Goal: Transaction & Acquisition: Purchase product/service

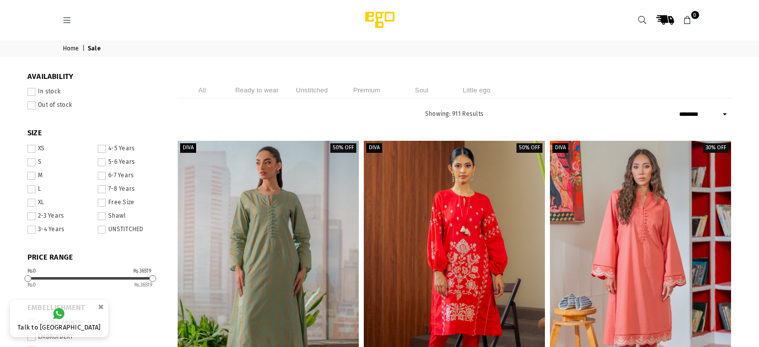
select select "******"
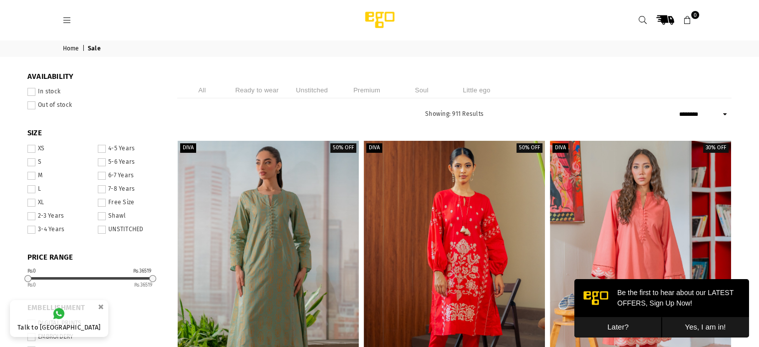
click at [612, 322] on button "Later?" at bounding box center [617, 327] width 87 height 20
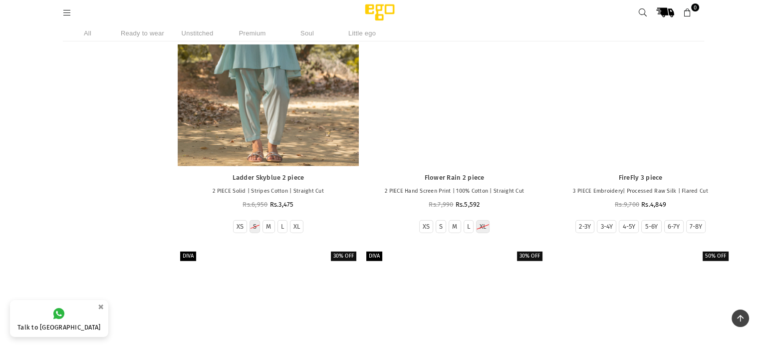
scroll to position [2674, 0]
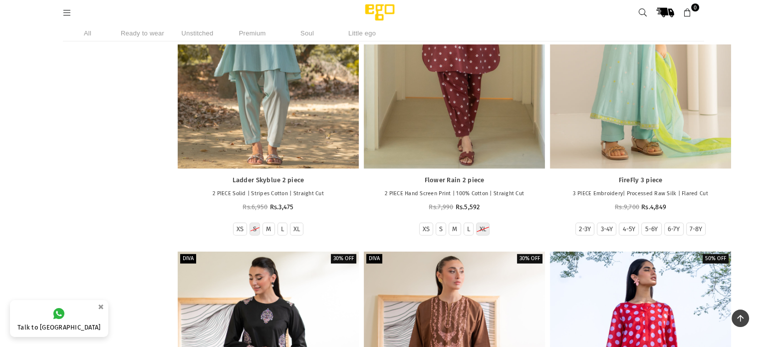
click at [68, 15] on icon at bounding box center [67, 12] width 9 height 9
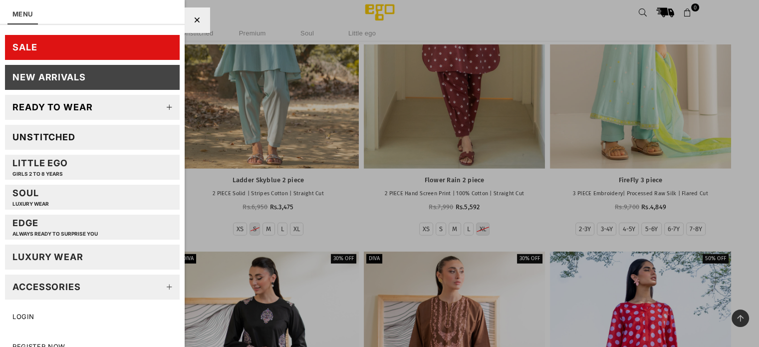
click at [137, 46] on link "SALE" at bounding box center [92, 47] width 175 height 25
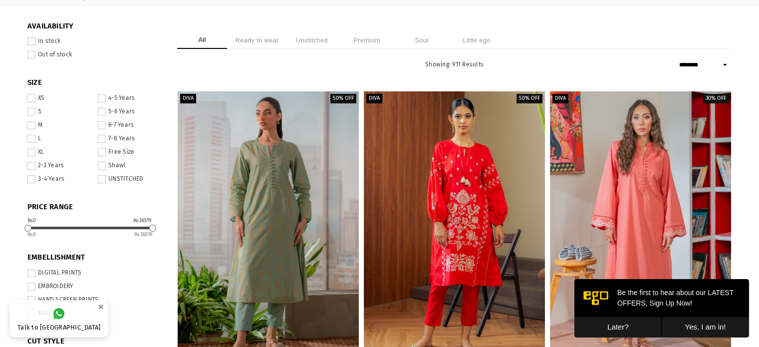
click at [623, 331] on button "Later?" at bounding box center [617, 327] width 87 height 20
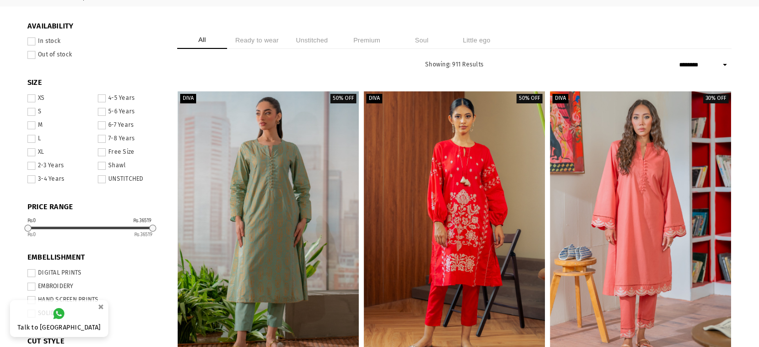
click at [718, 69] on select "**********" at bounding box center [704, 65] width 55 height 12
select select "**********"
click at [677, 59] on select "**********" at bounding box center [704, 65] width 55 height 12
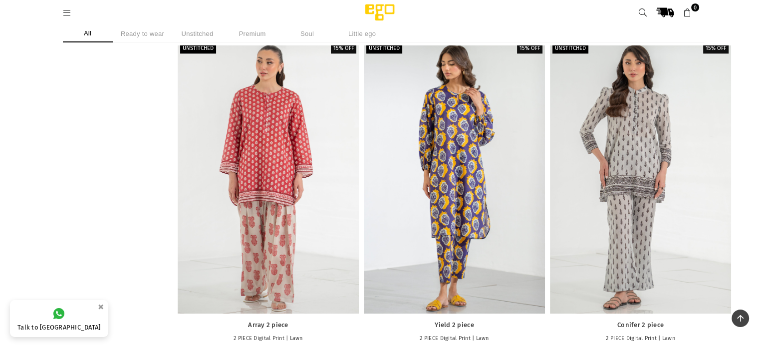
scroll to position [8928, 0]
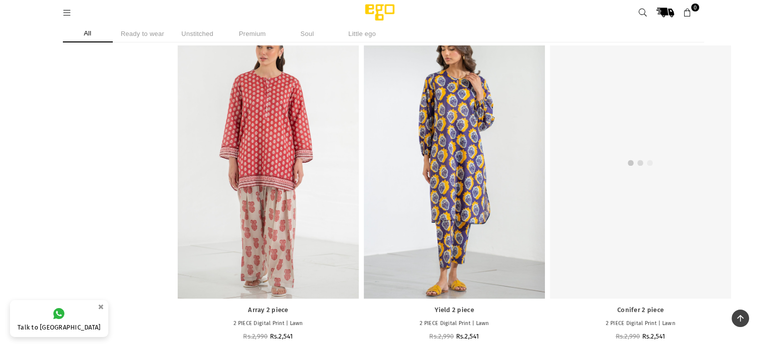
click at [620, 272] on div at bounding box center [640, 161] width 181 height 271
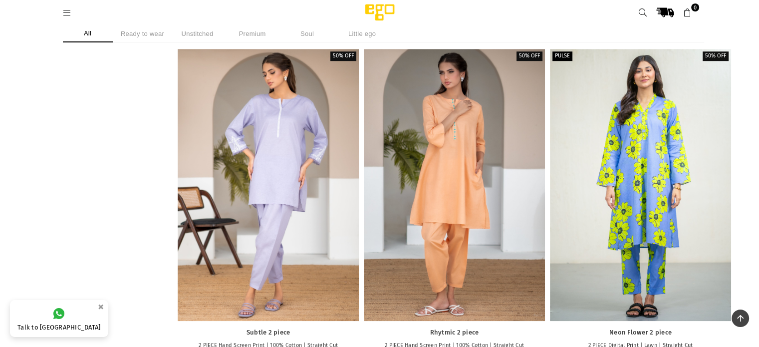
scroll to position [15999, 0]
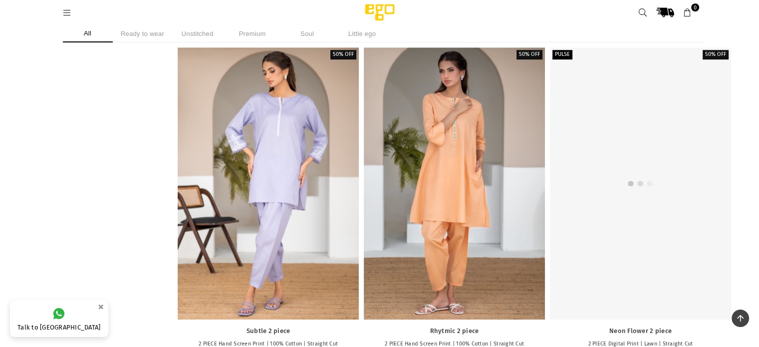
click at [664, 243] on div at bounding box center [640, 182] width 181 height 271
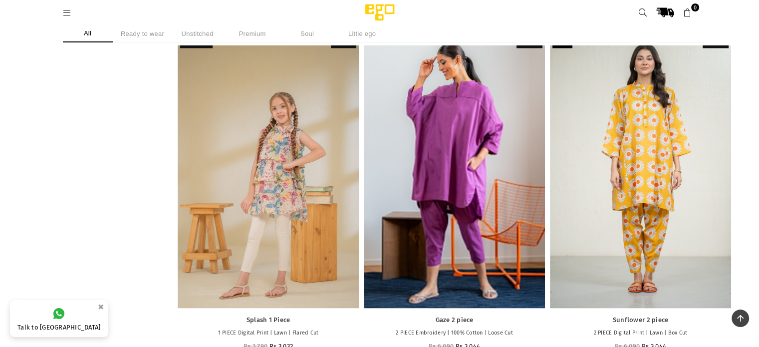
scroll to position [17076, 0]
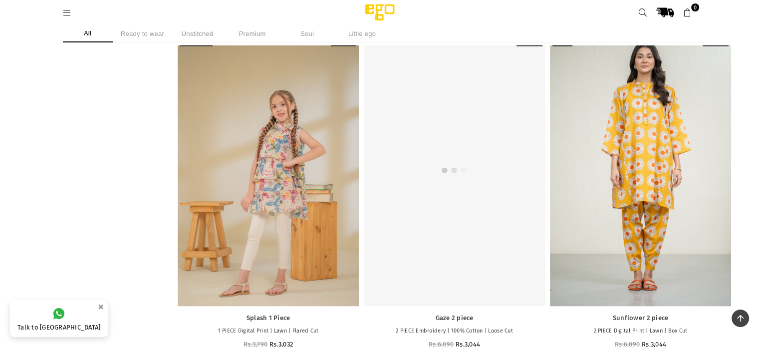
click at [473, 241] on div at bounding box center [454, 169] width 181 height 271
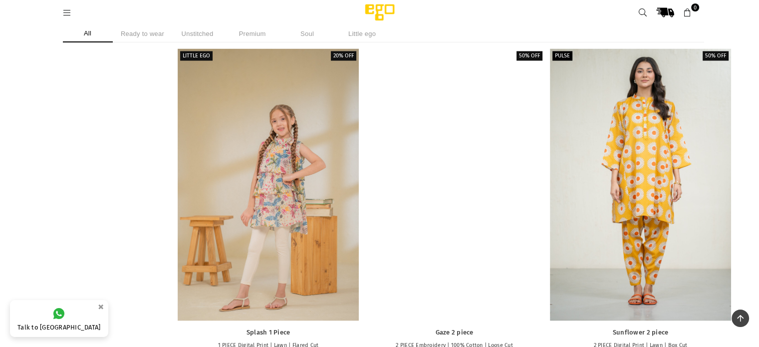
scroll to position [17055, 0]
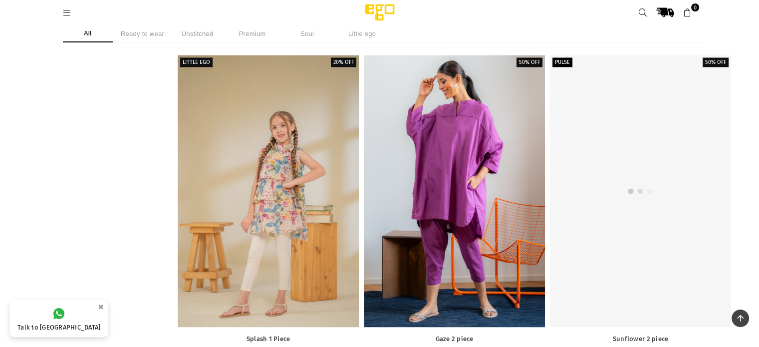
click at [651, 187] on div at bounding box center [640, 190] width 181 height 271
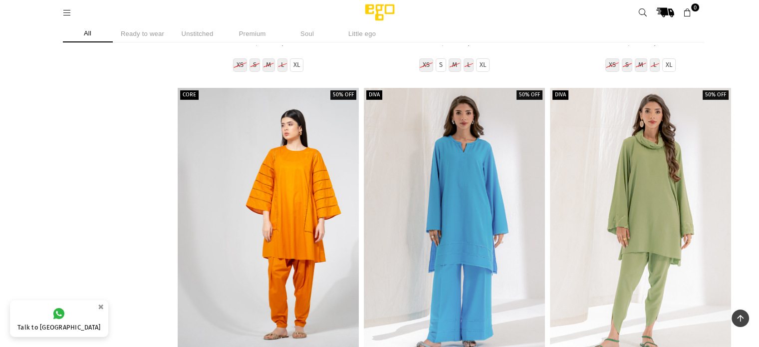
scroll to position [18441, 0]
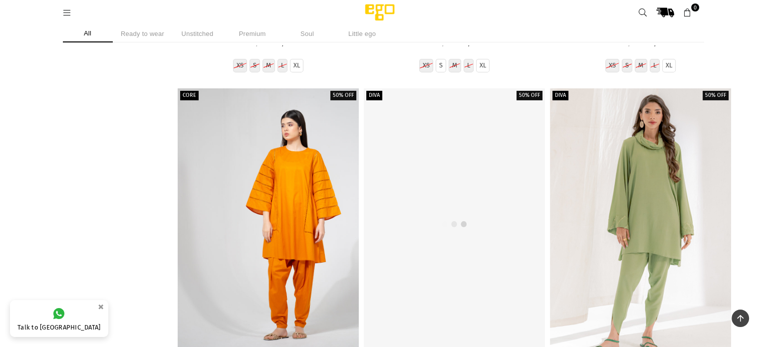
click at [462, 137] on div at bounding box center [454, 223] width 181 height 271
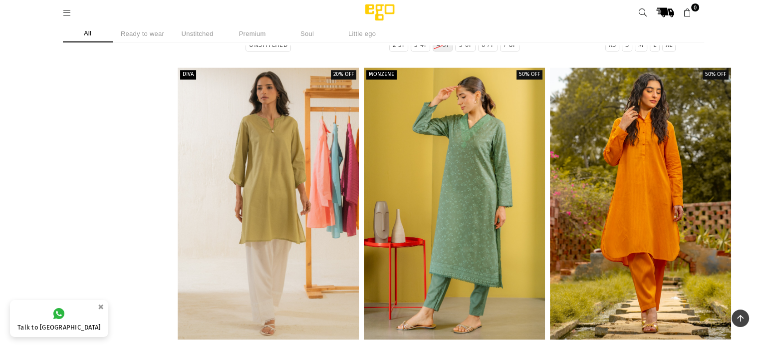
scroll to position [24491, 0]
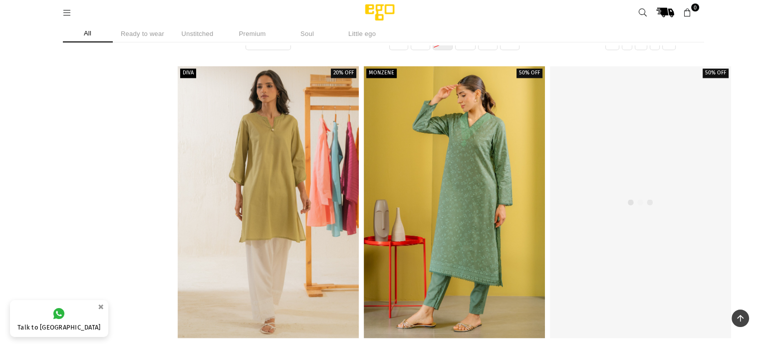
click at [656, 193] on div at bounding box center [640, 201] width 181 height 271
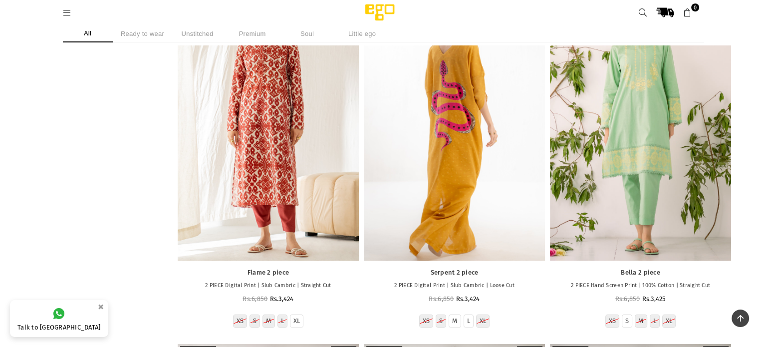
scroll to position [24924, 0]
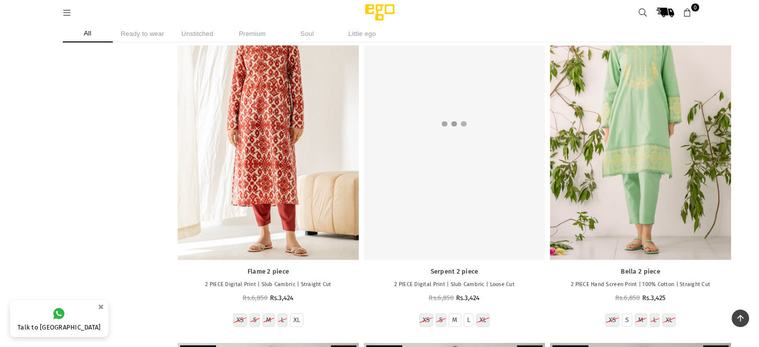
click at [489, 114] on div at bounding box center [454, 123] width 181 height 271
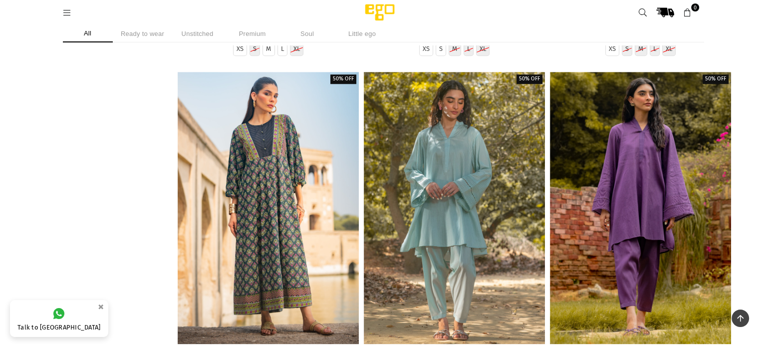
scroll to position [27674, 0]
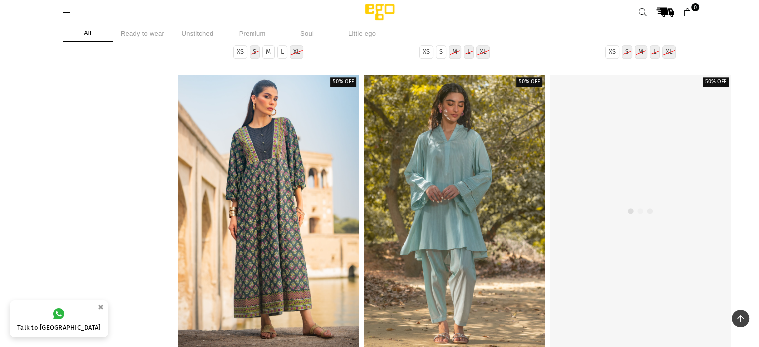
click at [665, 238] on div at bounding box center [640, 210] width 181 height 271
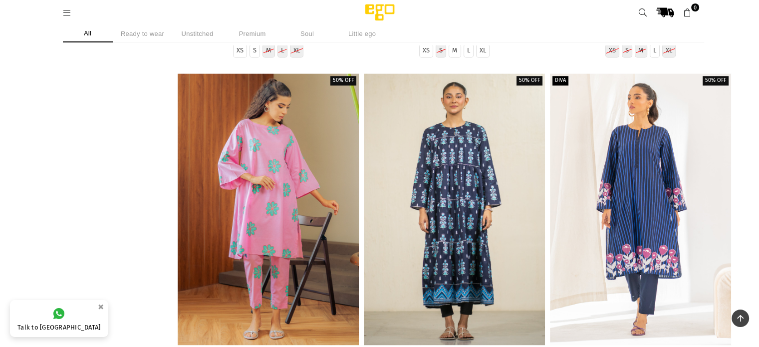
scroll to position [28030, 0]
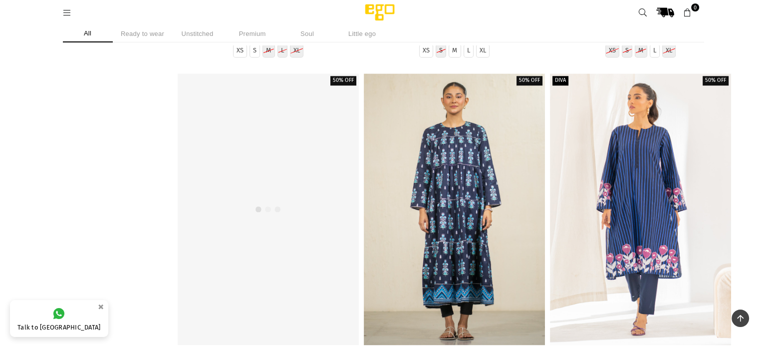
click at [262, 218] on div at bounding box center [268, 208] width 181 height 271
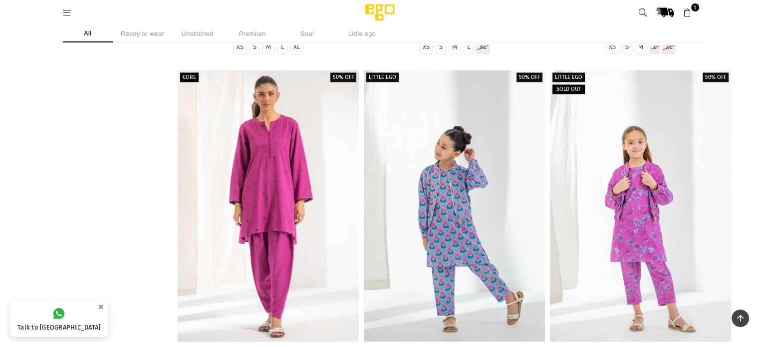
scroll to position [28388, 0]
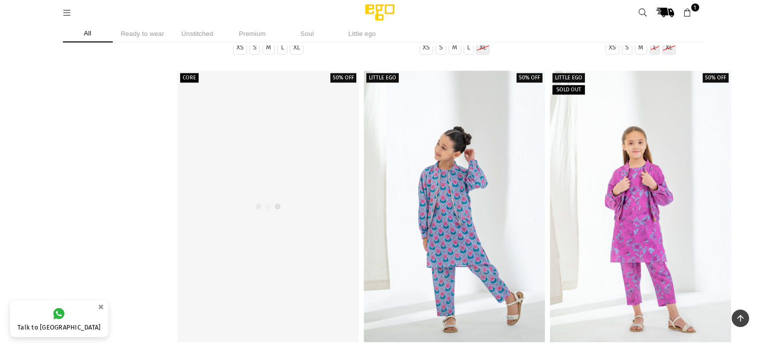
click at [250, 217] on div at bounding box center [268, 205] width 181 height 271
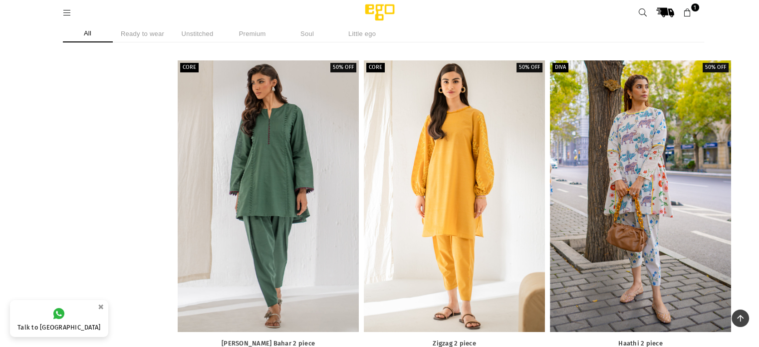
scroll to position [30174, 0]
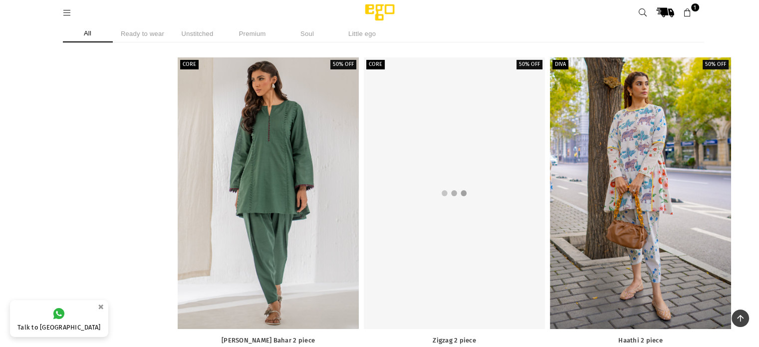
click at [427, 220] on div at bounding box center [454, 192] width 181 height 271
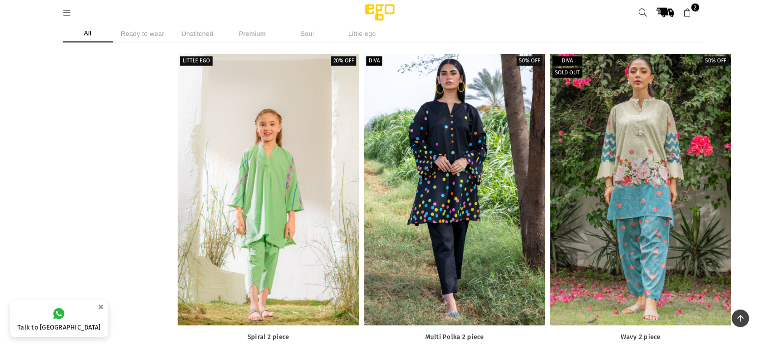
scroll to position [33006, 0]
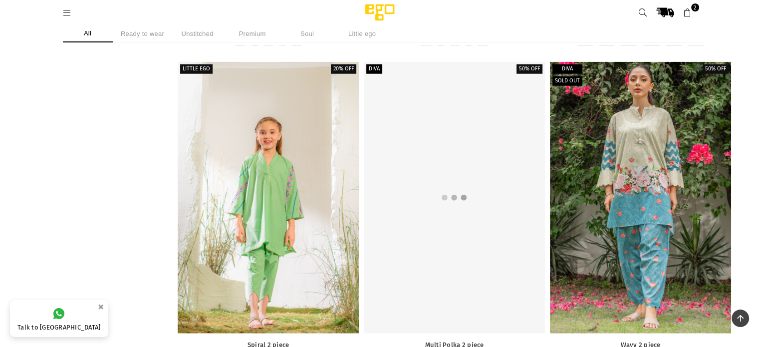
click at [500, 273] on div at bounding box center [454, 197] width 181 height 271
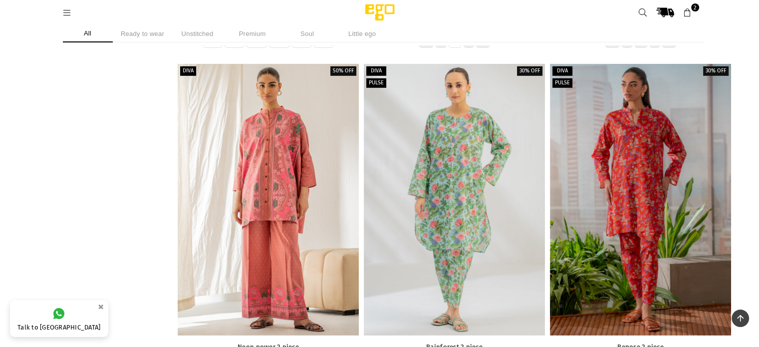
scroll to position [33356, 0]
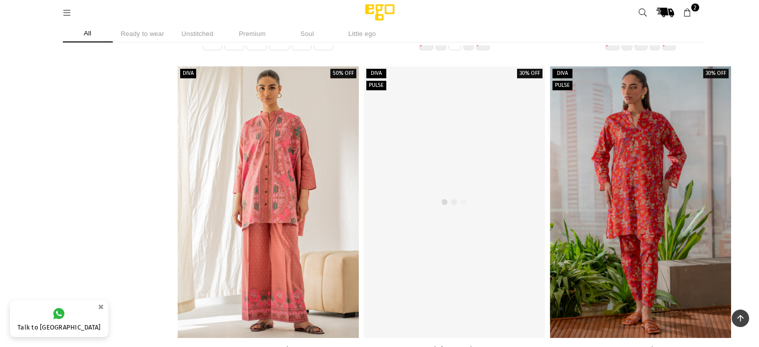
click at [475, 224] on div at bounding box center [454, 201] width 181 height 271
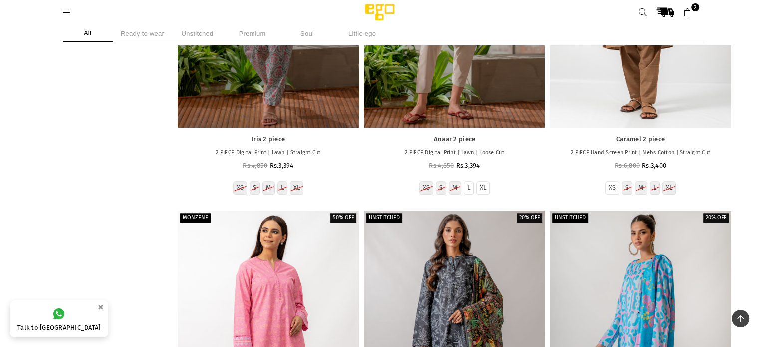
scroll to position [23637, 0]
click at [66, 11] on icon at bounding box center [67, 12] width 9 height 9
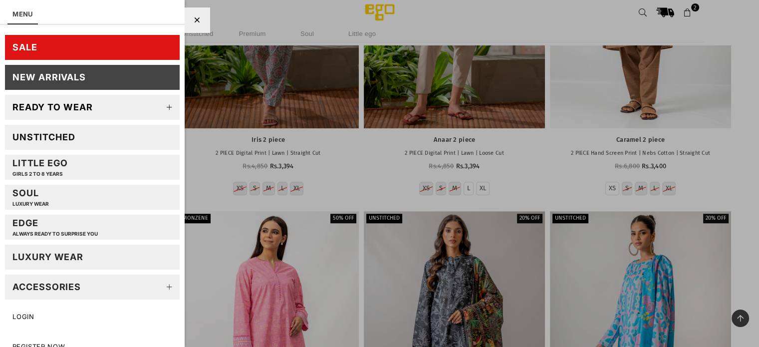
click at [240, 11] on div at bounding box center [379, 173] width 759 height 347
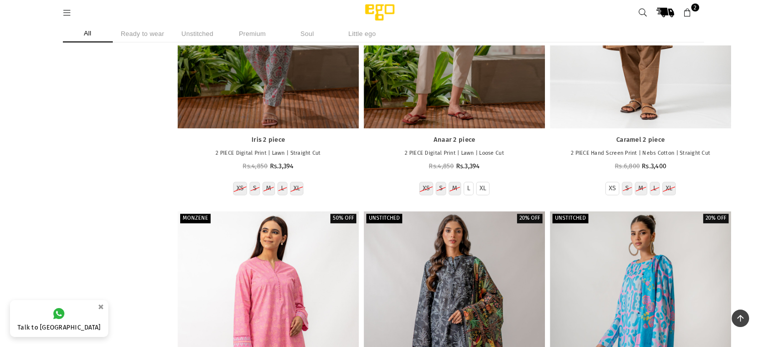
click at [148, 34] on li "Ready to wear" at bounding box center [143, 33] width 50 height 17
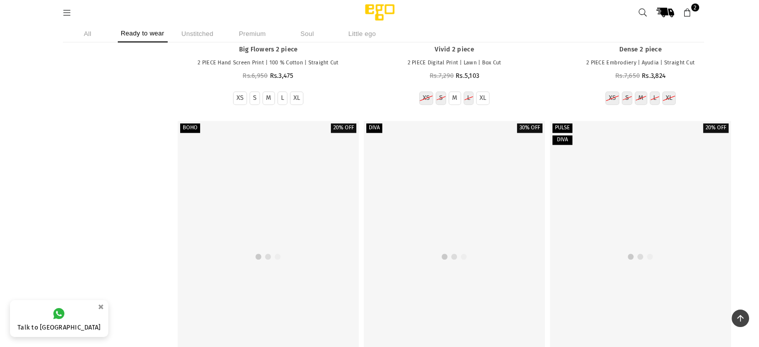
scroll to position [14871, 0]
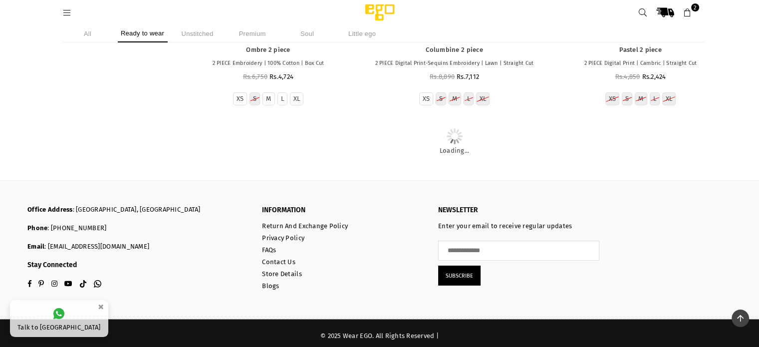
click at [689, 11] on icon at bounding box center [687, 12] width 9 height 9
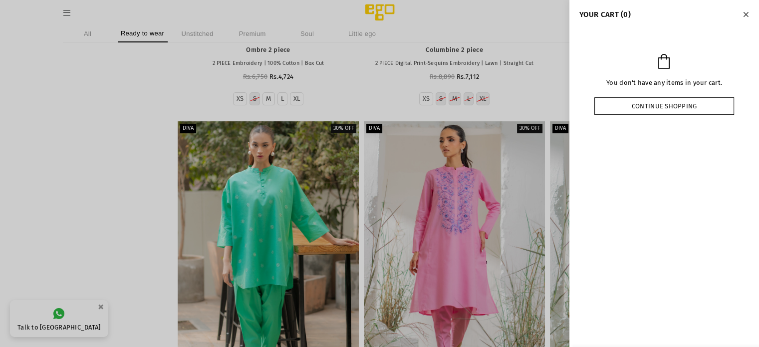
click at [704, 110] on link "Continue shopping" at bounding box center [664, 105] width 140 height 17
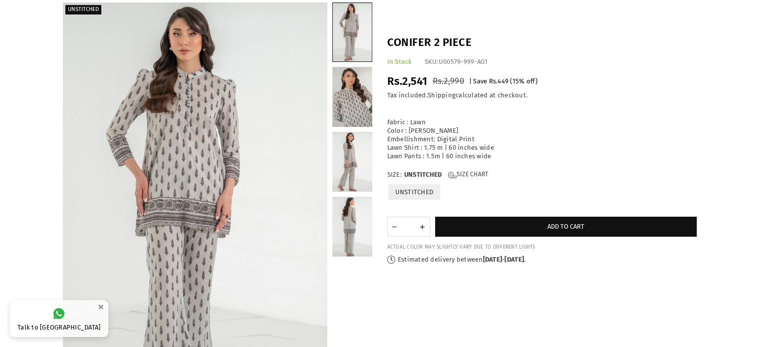
click at [555, 138] on div "Fabric : Lawn Color : Ash Grey Embellishment: Digital Print Lawn Shirt : 1.75 m…" at bounding box center [541, 135] width 309 height 50
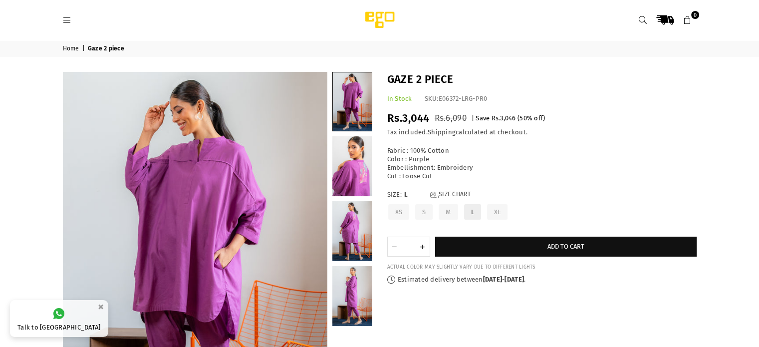
scroll to position [24, 0]
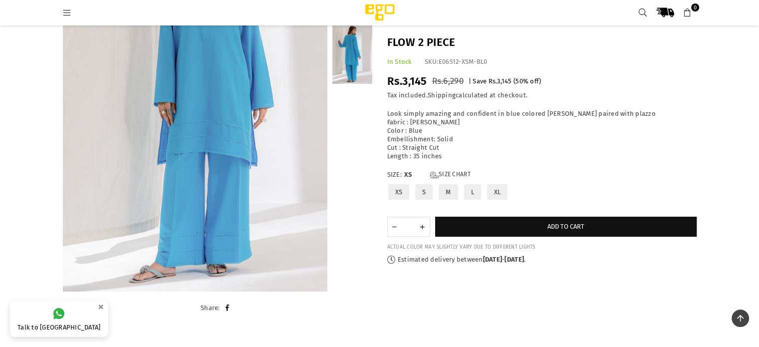
scroll to position [73, 0]
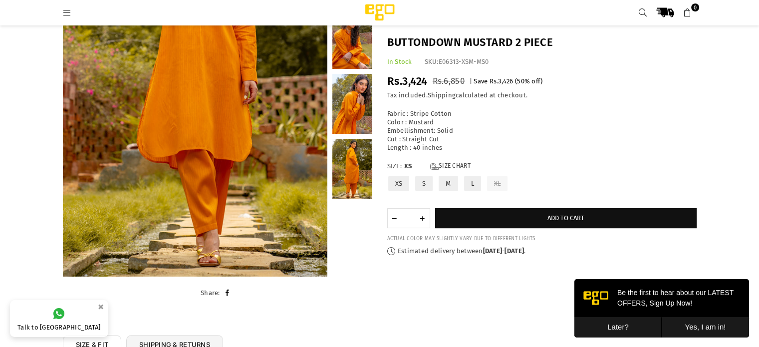
scroll to position [157, 0]
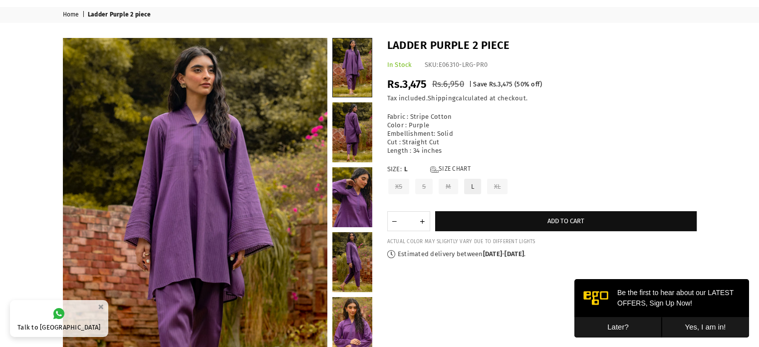
scroll to position [19, 0]
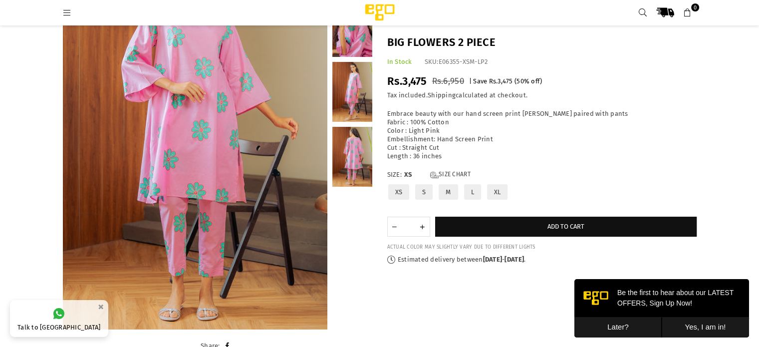
click at [448, 192] on label "M" at bounding box center [448, 191] width 21 height 17
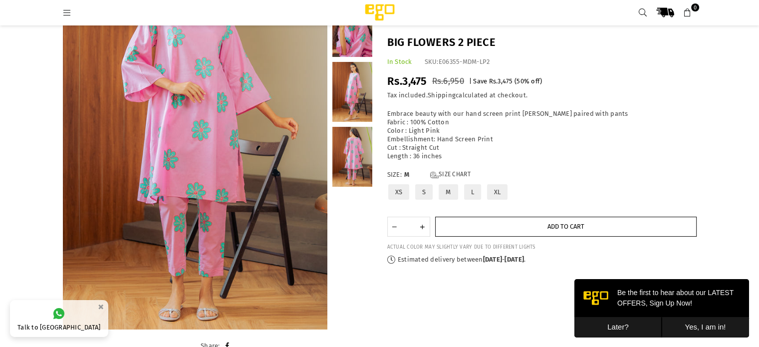
click at [628, 226] on button "Add to cart" at bounding box center [565, 227] width 261 height 20
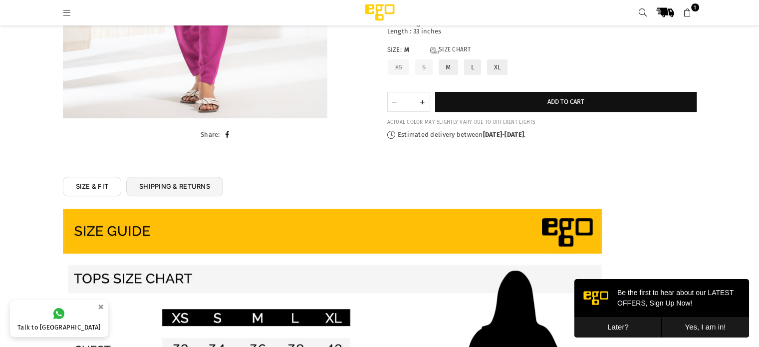
scroll to position [179, 0]
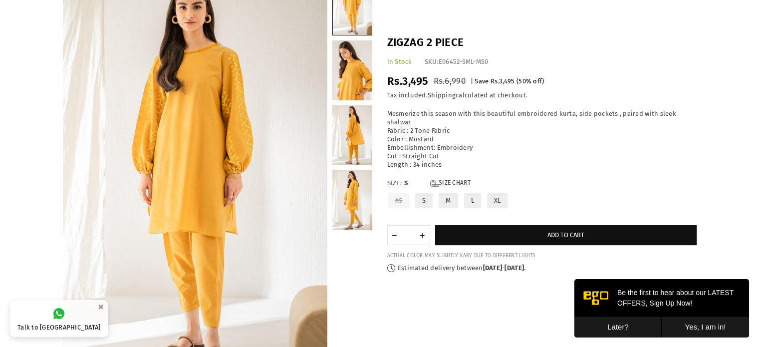
scroll to position [47, 0]
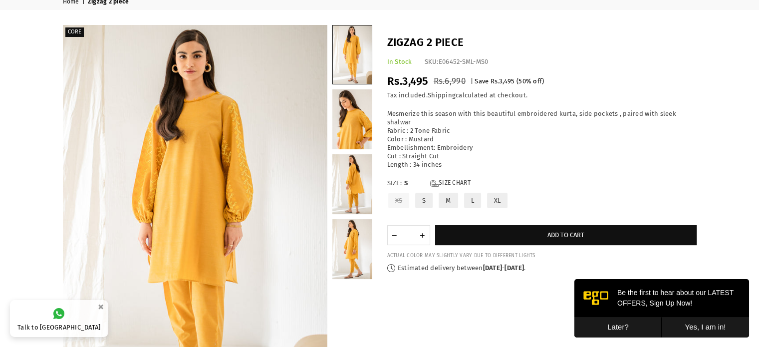
click at [652, 124] on div "Mesmerize this season with this beautiful embroidered kurta, side pockets , pai…" at bounding box center [541, 139] width 309 height 59
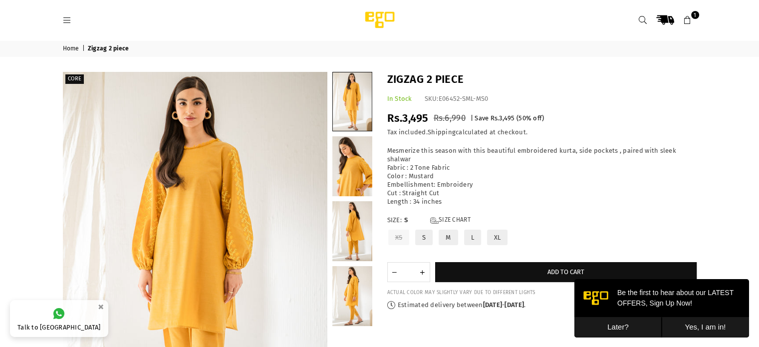
scroll to position [40, 0]
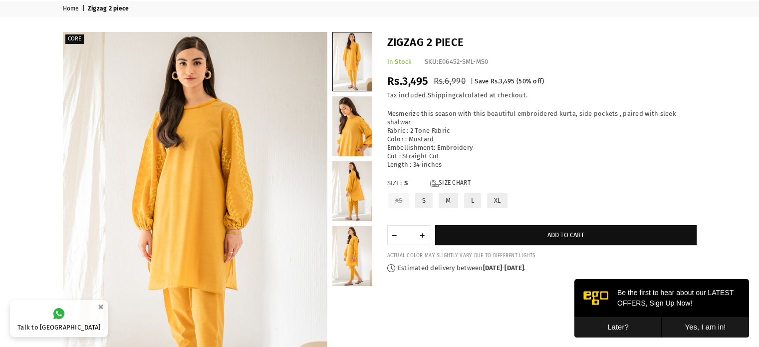
click at [453, 200] on label "M" at bounding box center [448, 200] width 21 height 17
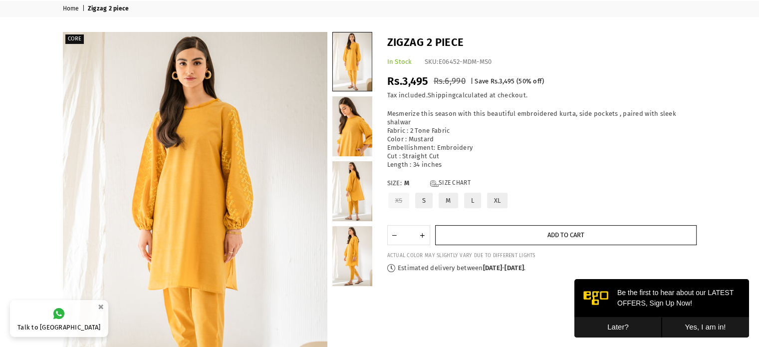
click at [633, 242] on button "Add to cart" at bounding box center [565, 235] width 261 height 20
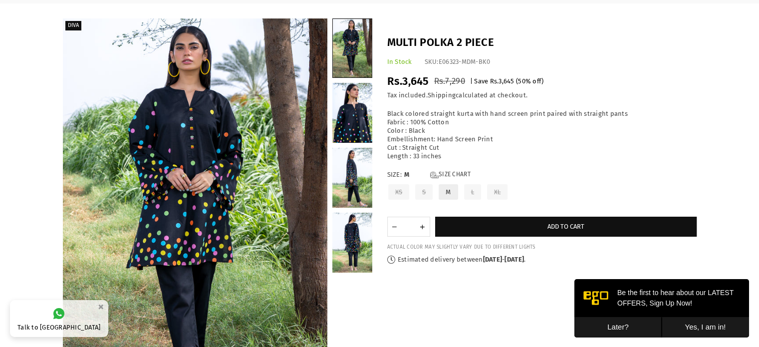
scroll to position [153, 0]
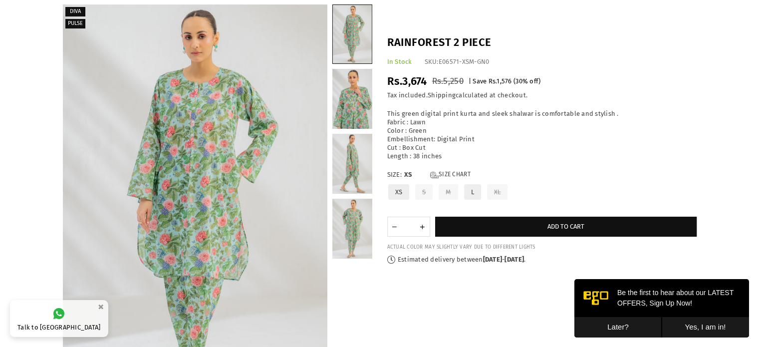
scroll to position [67, 0]
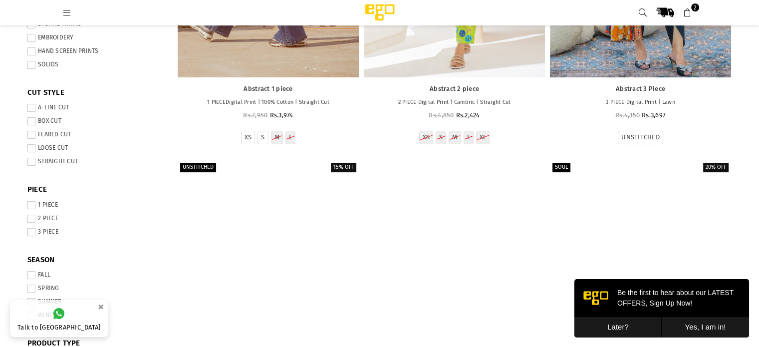
scroll to position [335, 0]
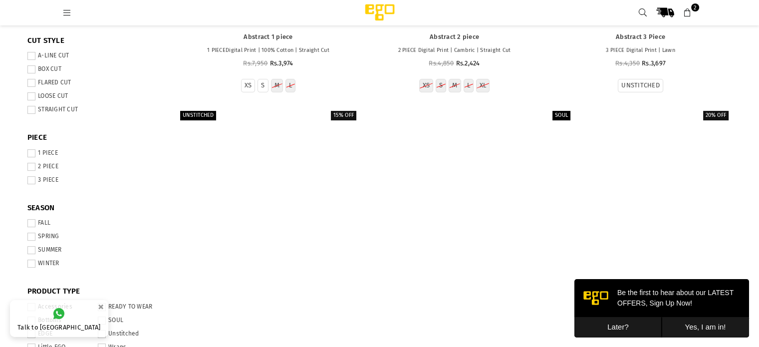
click at [627, 322] on button "Later?" at bounding box center [617, 327] width 87 height 20
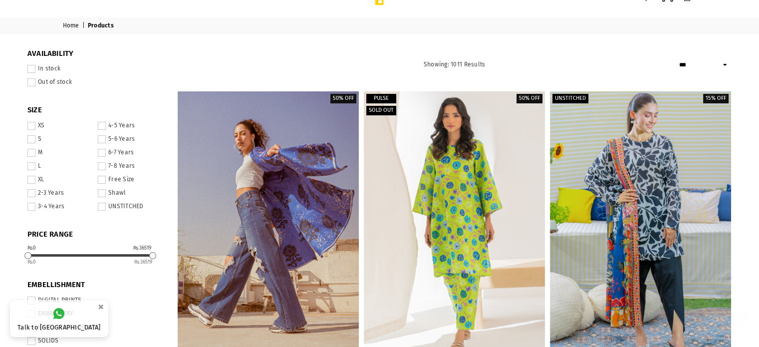
scroll to position [0, 0]
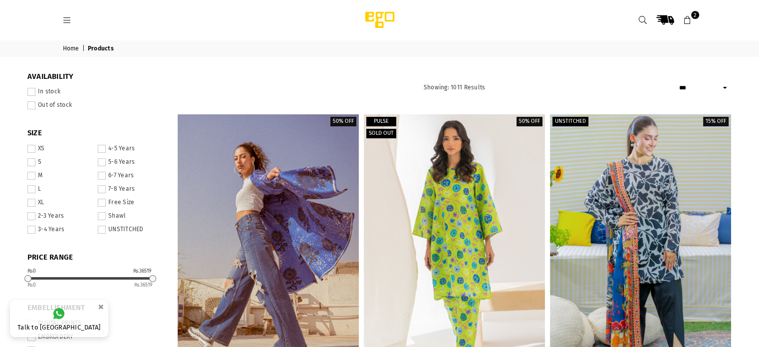
click at [67, 19] on icon at bounding box center [67, 20] width 9 height 9
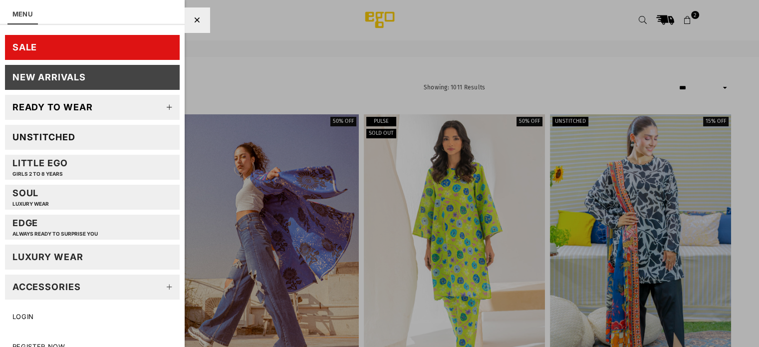
click at [96, 110] on link "Ready to wear" at bounding box center [92, 107] width 175 height 25
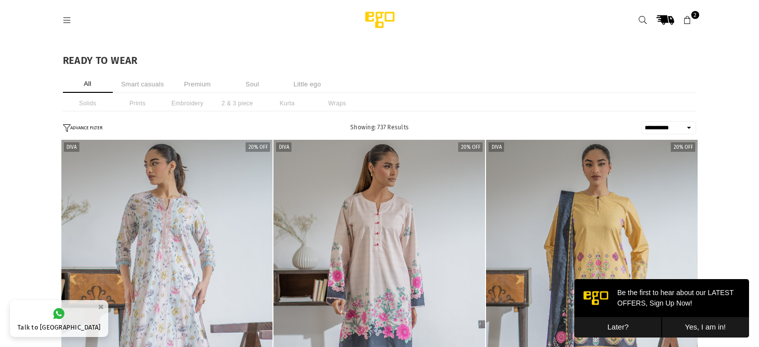
click at [687, 127] on select "**********" at bounding box center [668, 127] width 55 height 13
select select "**********"
click at [641, 121] on select "**********" at bounding box center [668, 127] width 55 height 13
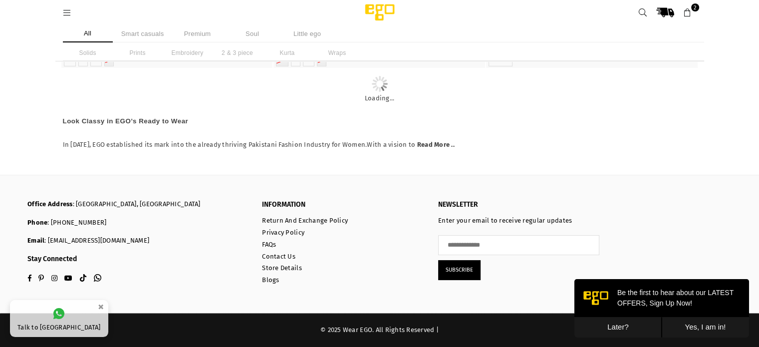
scroll to position [1056, 0]
click at [634, 323] on button "Later?" at bounding box center [617, 327] width 87 height 20
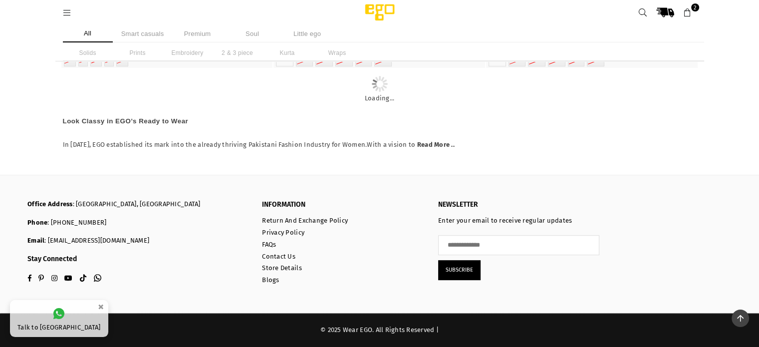
scroll to position [3152, 0]
click at [687, 13] on icon at bounding box center [687, 12] width 9 height 9
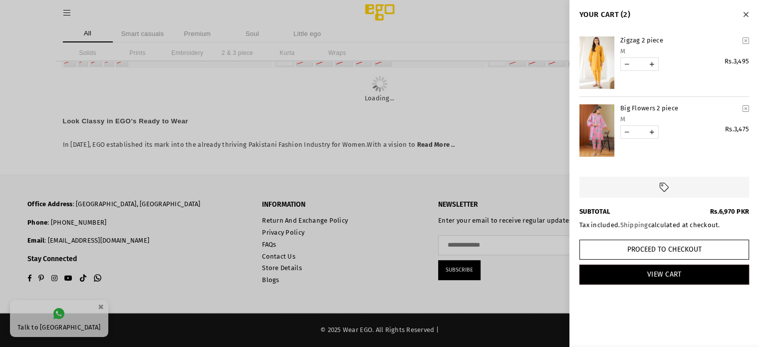
click at [532, 22] on div at bounding box center [379, 173] width 759 height 347
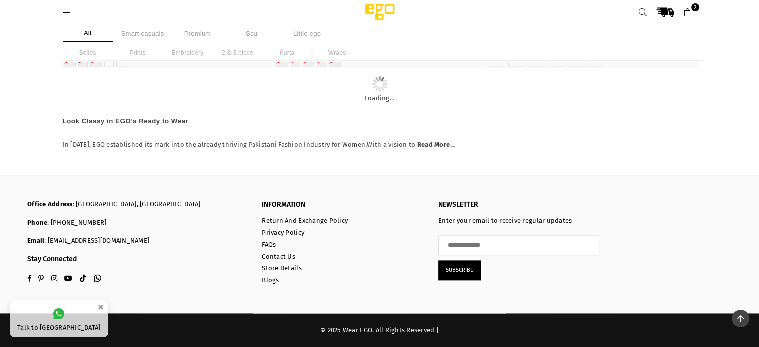
scroll to position [11236, 0]
click at [379, 4] on img "1 / 4" at bounding box center [379, 4] width 0 height 0
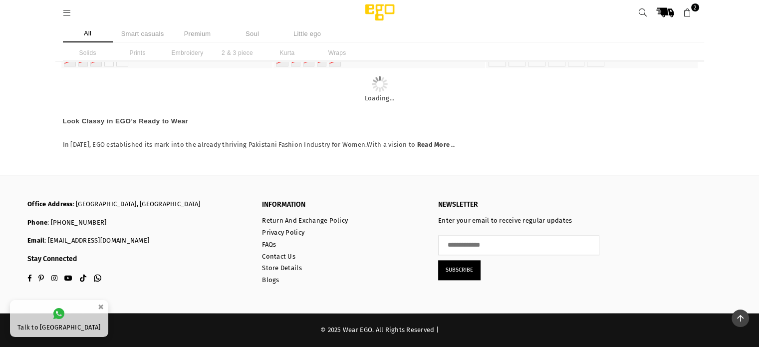
click at [379, 36] on img "1 / 4" at bounding box center [379, 36] width 0 height 0
click at [592, 36] on img "1 / 3" at bounding box center [592, 36] width 0 height 0
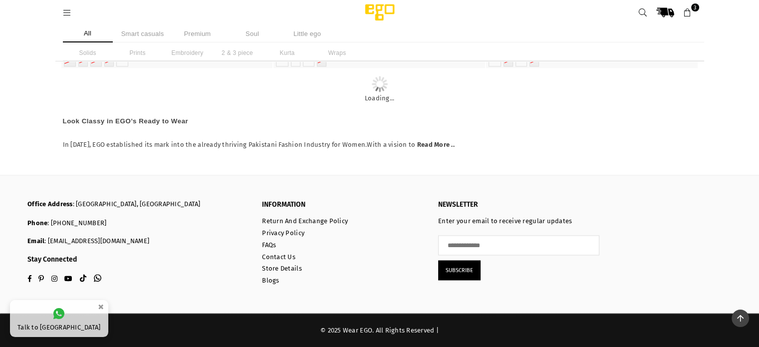
scroll to position [16468, 0]
click at [691, 8] on span "5" at bounding box center [695, 7] width 8 height 8
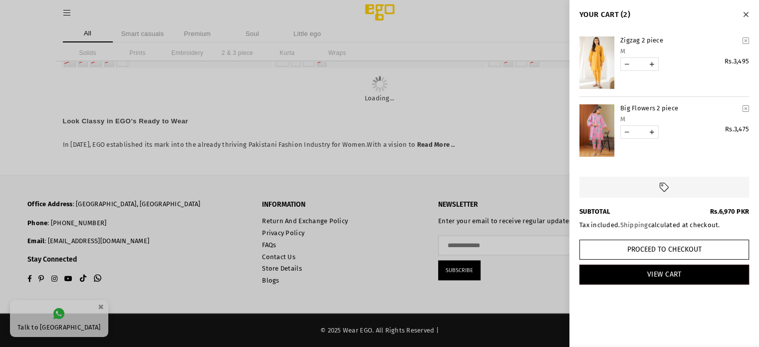
click at [529, 26] on div at bounding box center [379, 173] width 759 height 347
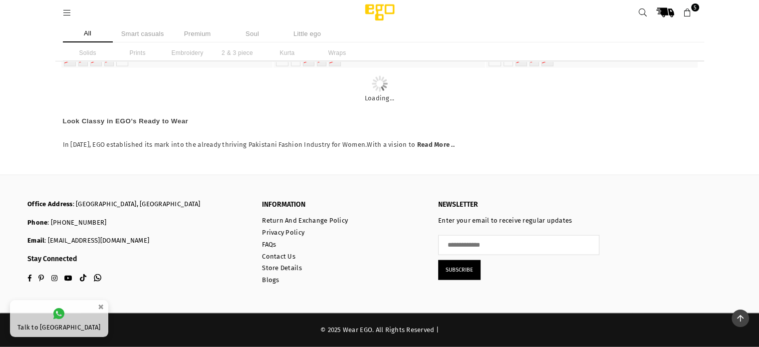
scroll to position [23813, 0]
click at [688, 14] on icon at bounding box center [687, 12] width 9 height 9
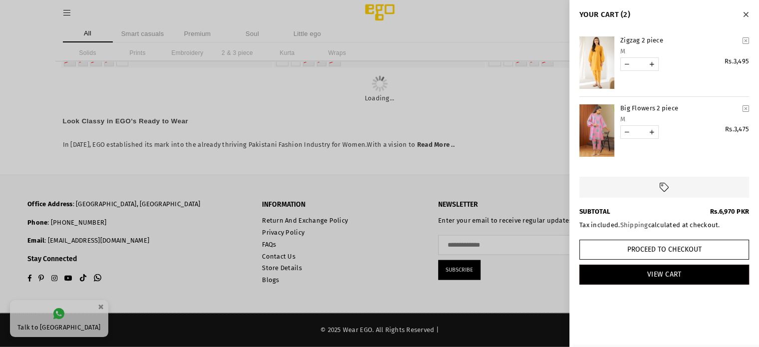
click at [529, 20] on div at bounding box center [379, 173] width 759 height 347
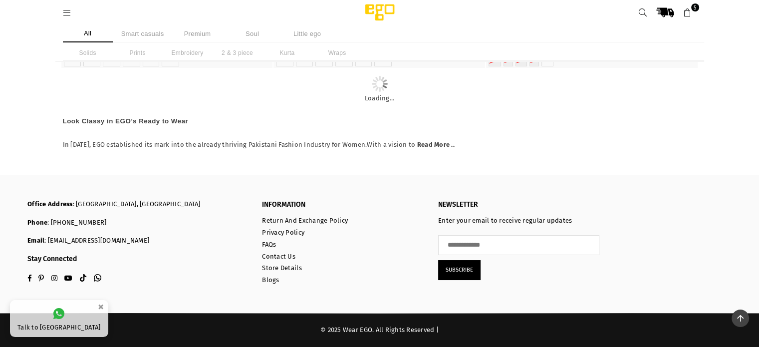
scroll to position [38478, 0]
click at [69, 15] on icon at bounding box center [67, 12] width 9 height 9
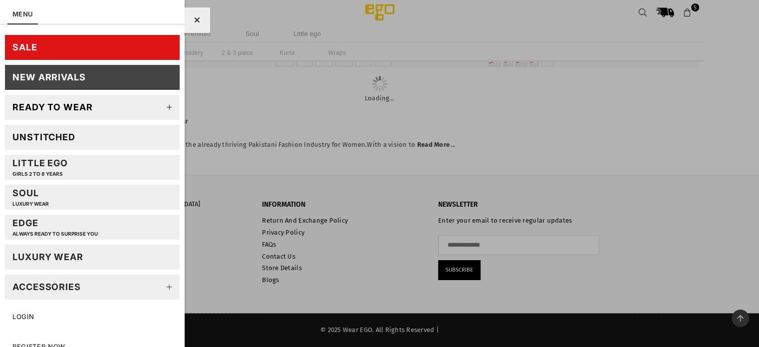
click at [53, 42] on link "SALE" at bounding box center [92, 47] width 175 height 25
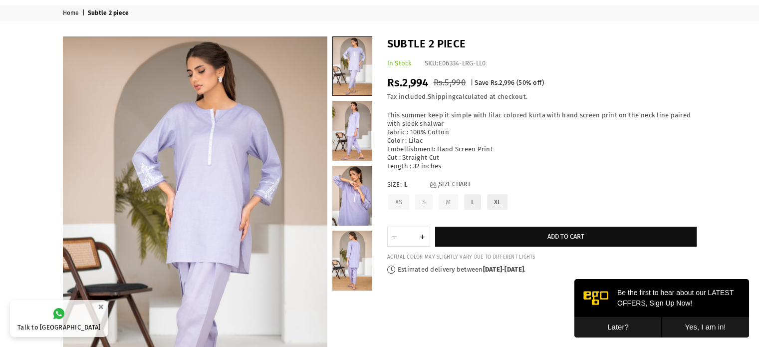
click at [601, 163] on p "This summer keep it simple with lilac colored kurta with hand screen print on t…" at bounding box center [541, 140] width 309 height 59
click at [629, 326] on button "Later?" at bounding box center [617, 327] width 87 height 20
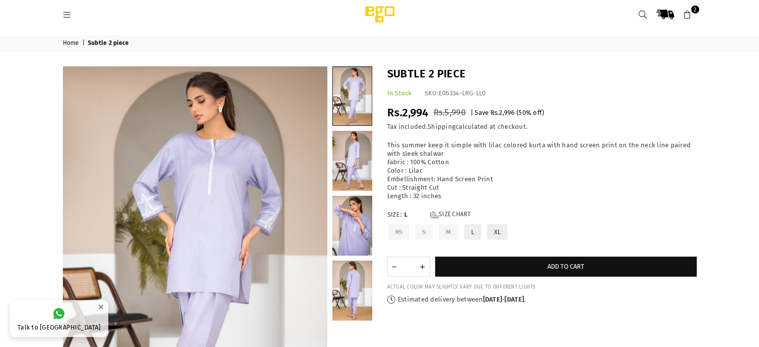
scroll to position [11, 0]
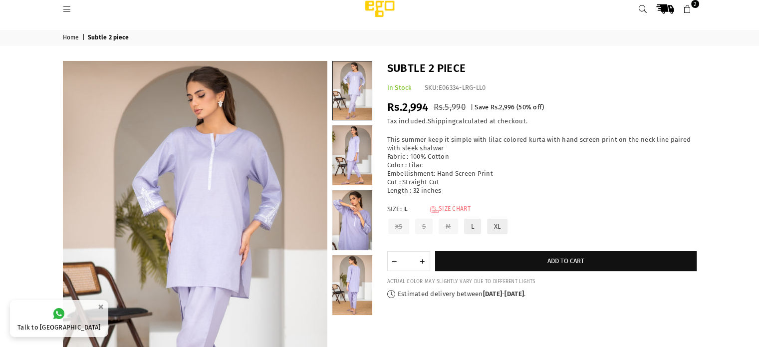
click at [445, 209] on link "Size Chart" at bounding box center [450, 209] width 40 height 8
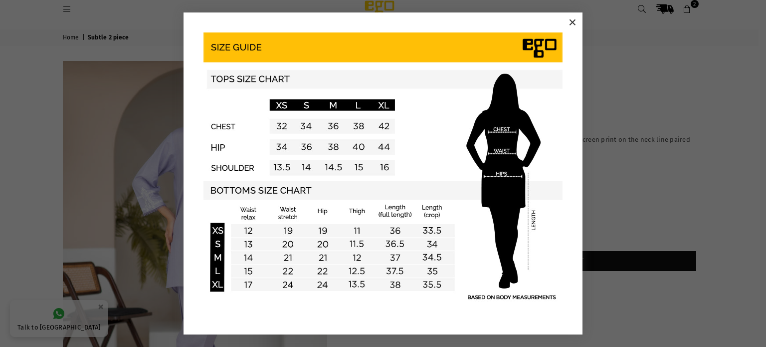
click at [574, 25] on button "×" at bounding box center [572, 22] width 15 height 15
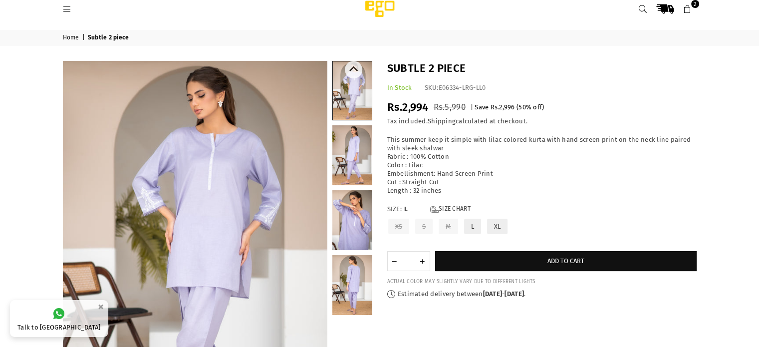
click at [353, 160] on link at bounding box center [352, 155] width 40 height 60
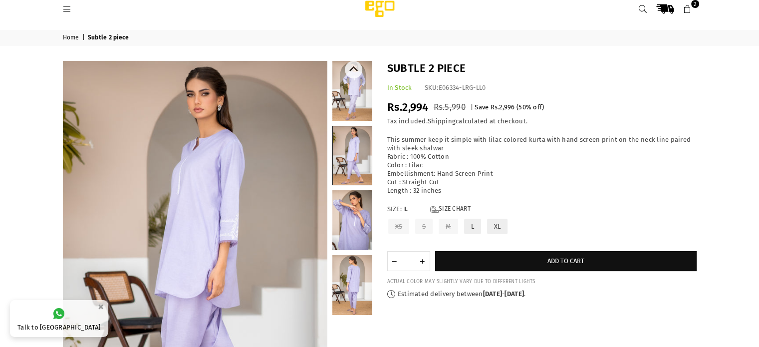
click at [348, 219] on link at bounding box center [352, 220] width 40 height 60
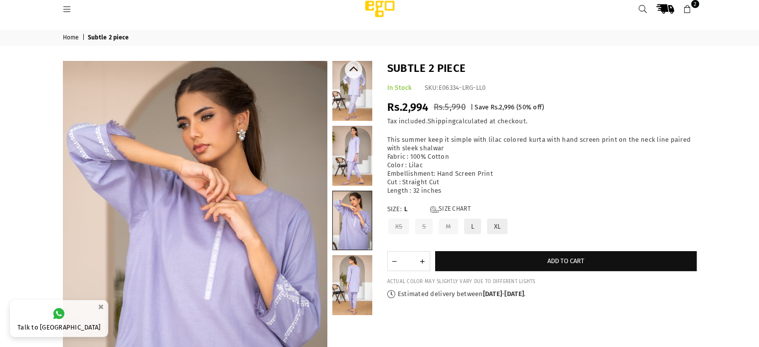
click at [352, 258] on link at bounding box center [352, 285] width 40 height 60
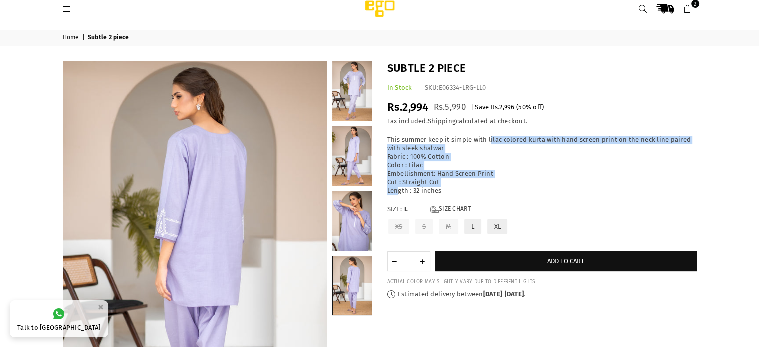
drag, startPoint x: 399, startPoint y: 191, endPoint x: 490, endPoint y: 135, distance: 106.4
click at [490, 136] on p "This summer keep it simple with lilac colored kurta with hand screen print on t…" at bounding box center [541, 165] width 309 height 59
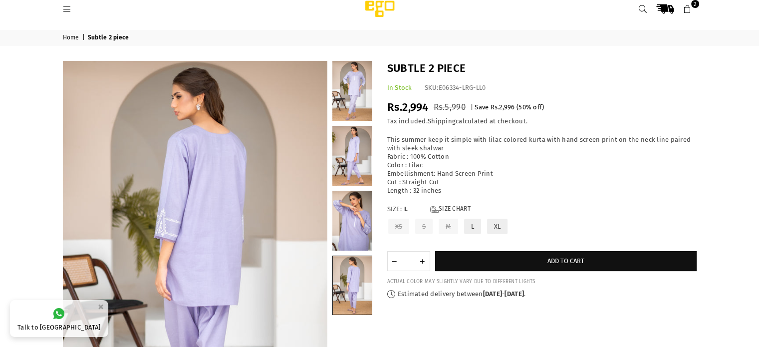
click at [613, 207] on label "Size: L Size Chart" at bounding box center [541, 209] width 309 height 8
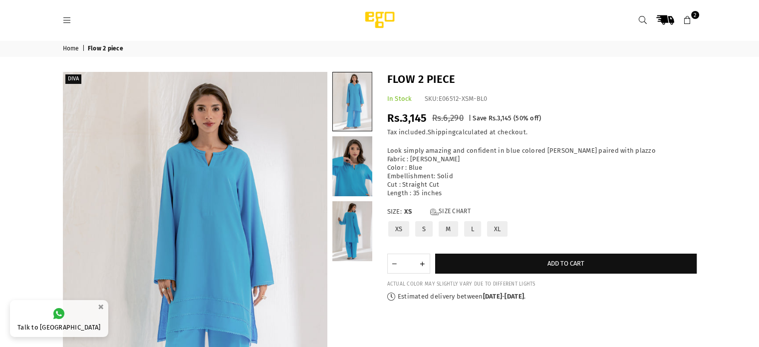
click at [451, 229] on label "M" at bounding box center [448, 228] width 21 height 17
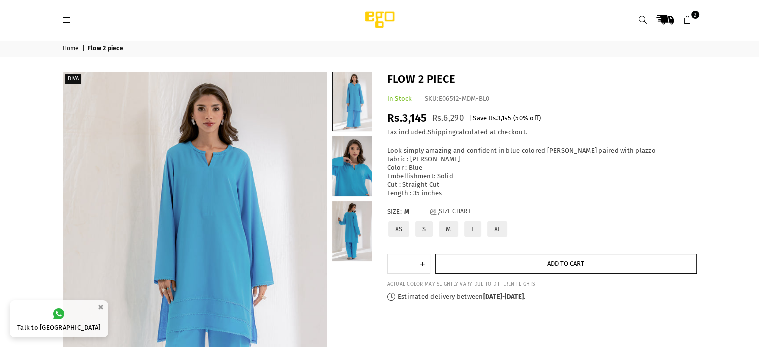
click at [505, 262] on button "Add to cart" at bounding box center [565, 263] width 261 height 20
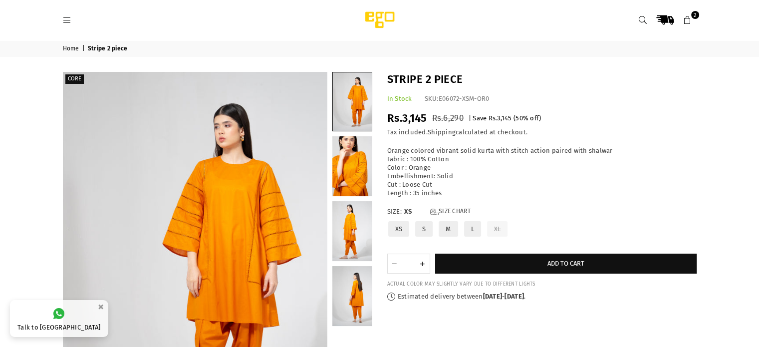
click at [453, 229] on label "M" at bounding box center [448, 228] width 21 height 17
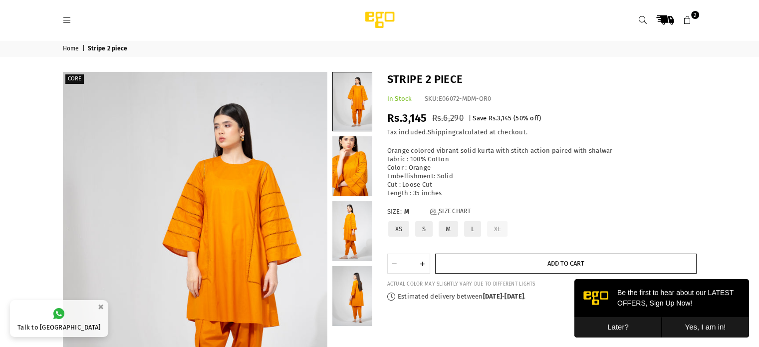
click at [525, 260] on button "Add to cart" at bounding box center [565, 263] width 261 height 20
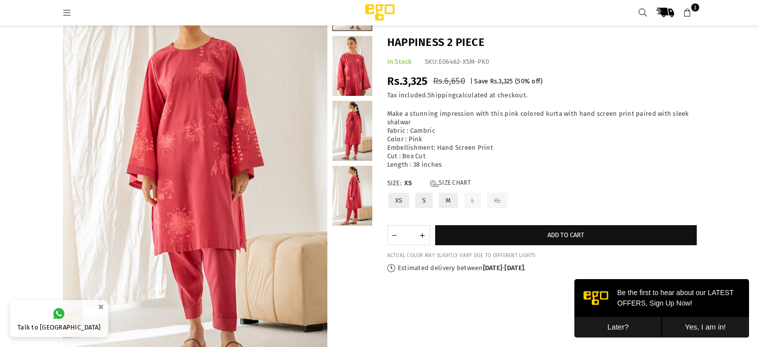
scroll to position [79, 0]
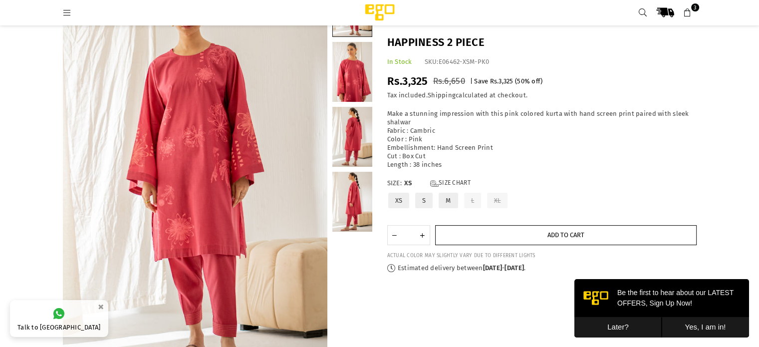
click at [656, 228] on button "Add to cart" at bounding box center [565, 235] width 261 height 20
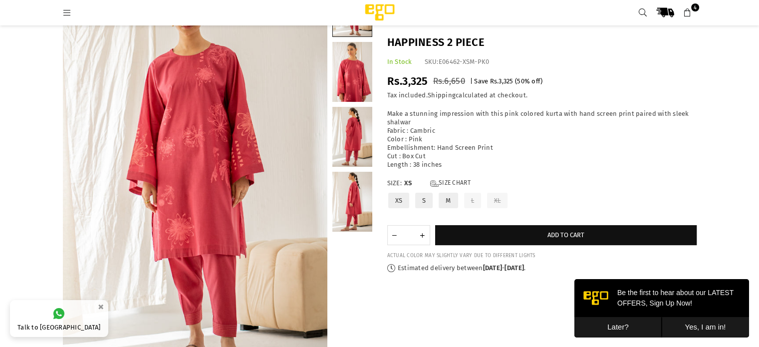
click at [450, 202] on label "M" at bounding box center [448, 200] width 21 height 17
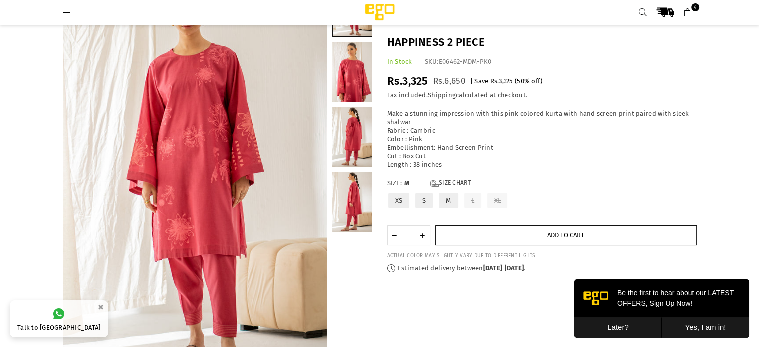
click at [470, 229] on button "Add to cart" at bounding box center [565, 235] width 261 height 20
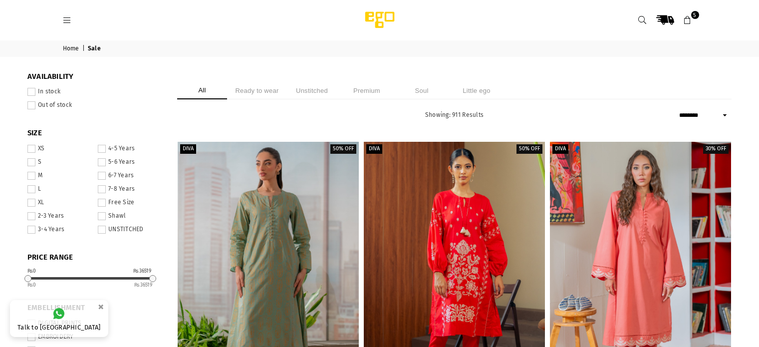
select select "******"
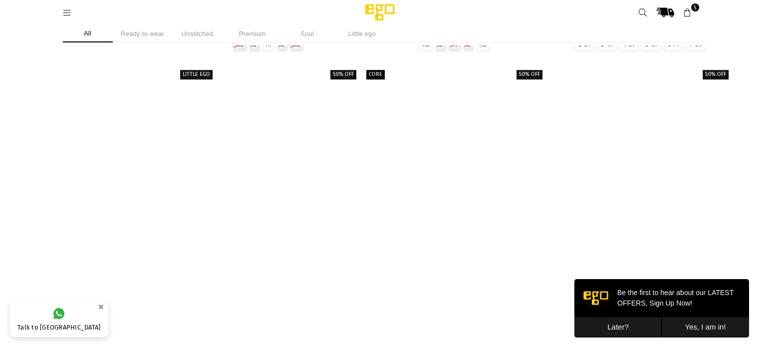
scroll to position [31235, 0]
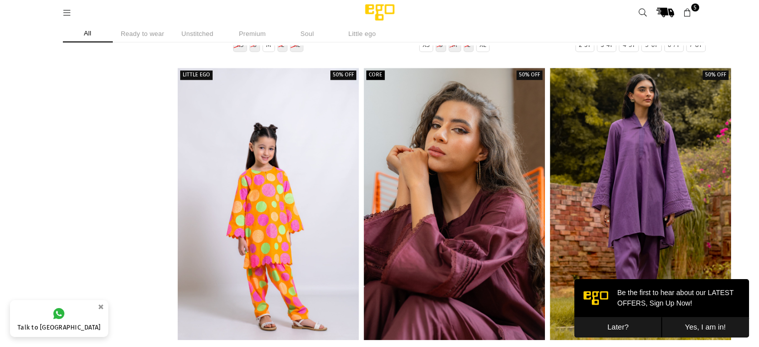
click at [424, 144] on div at bounding box center [454, 203] width 181 height 271
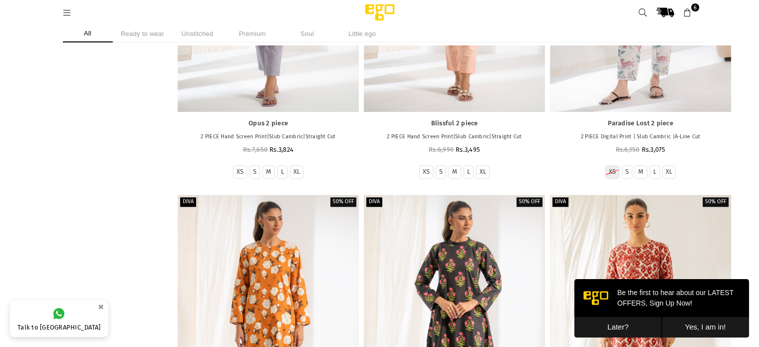
scroll to position [50657, 0]
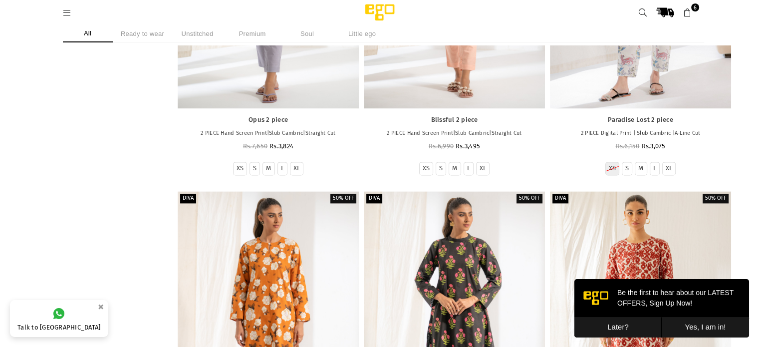
click at [610, 326] on button "Later?" at bounding box center [617, 327] width 87 height 20
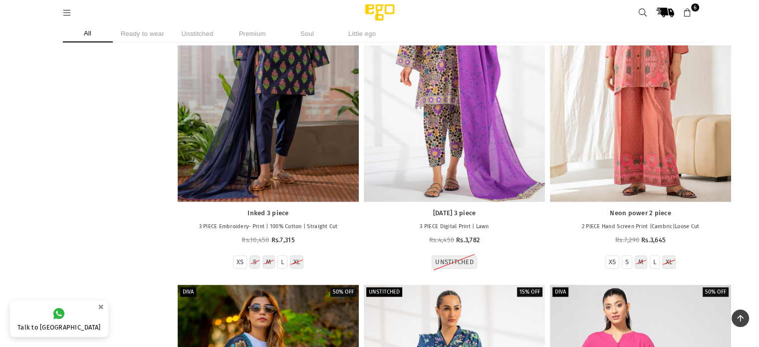
scroll to position [66185, 0]
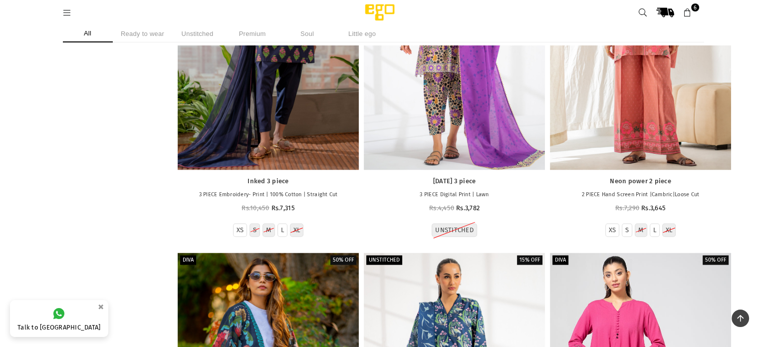
click at [686, 8] on icon at bounding box center [687, 12] width 9 height 9
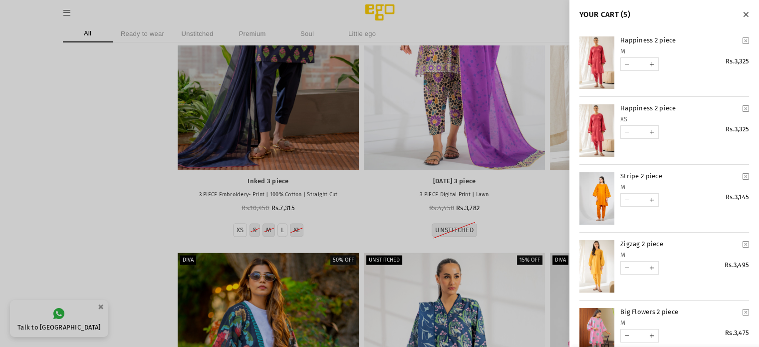
click at [743, 109] on icon "YOUR CART" at bounding box center [746, 108] width 6 height 7
click at [627, 132] on link "YOUR CART" at bounding box center [627, 132] width 12 height 12
type input "*"
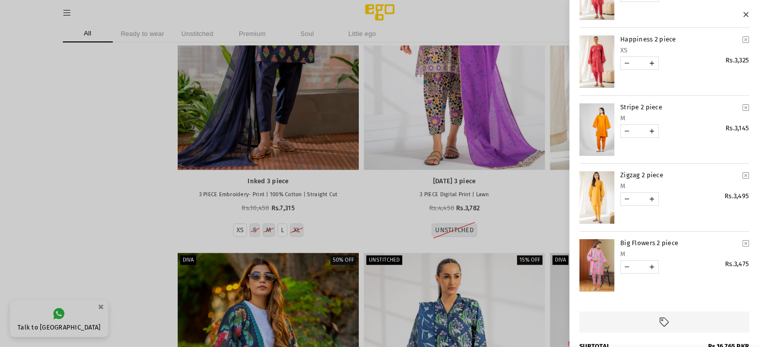
scroll to position [69, 0]
click at [598, 190] on link "YOUR CART" at bounding box center [596, 197] width 35 height 52
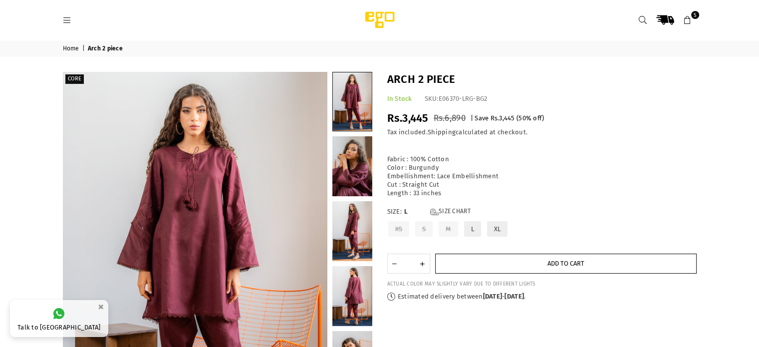
click at [559, 262] on span "Add to cart" at bounding box center [565, 262] width 37 height 7
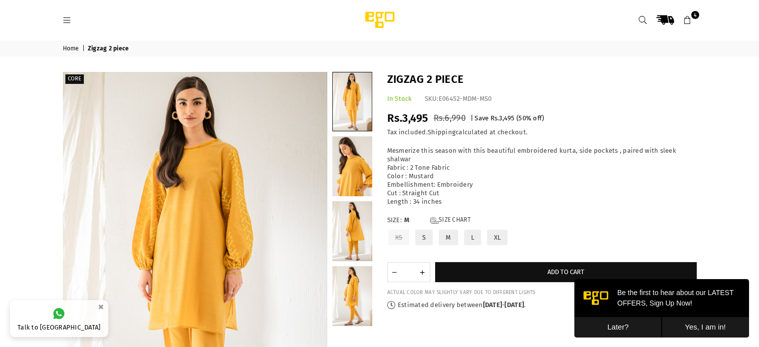
click at [686, 23] on icon at bounding box center [687, 20] width 9 height 9
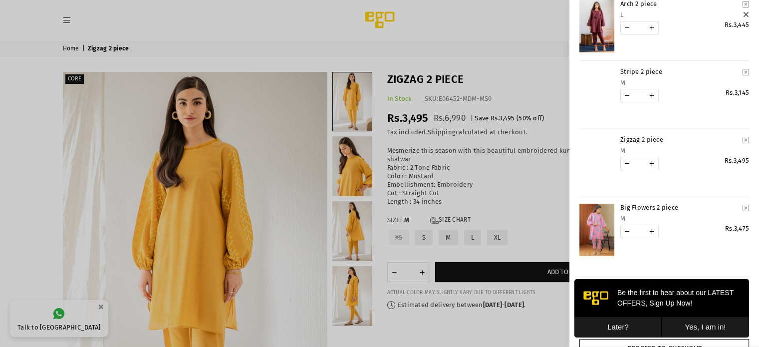
scroll to position [27, 0]
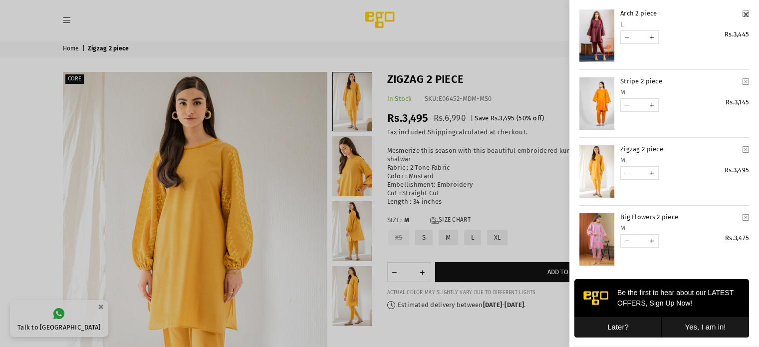
click at [743, 151] on icon "YOUR CART" at bounding box center [746, 149] width 6 height 7
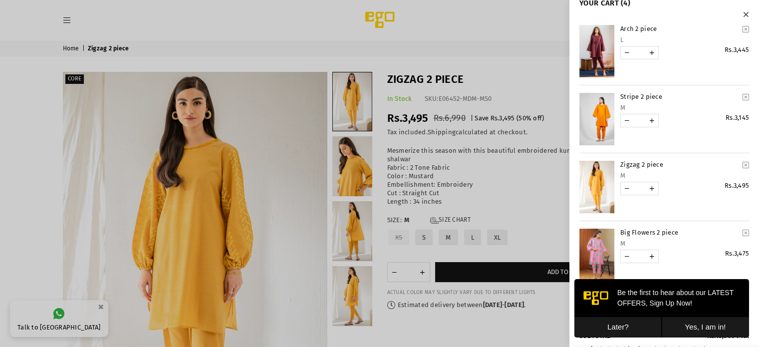
scroll to position [0, 0]
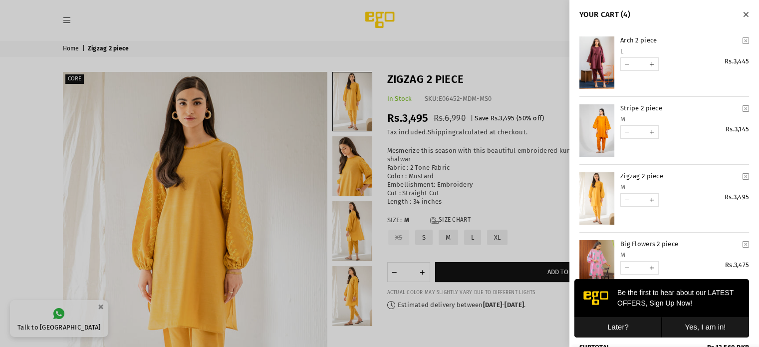
click at [743, 108] on icon "YOUR CART" at bounding box center [746, 108] width 6 height 7
click at [623, 322] on button "Later?" at bounding box center [617, 327] width 87 height 20
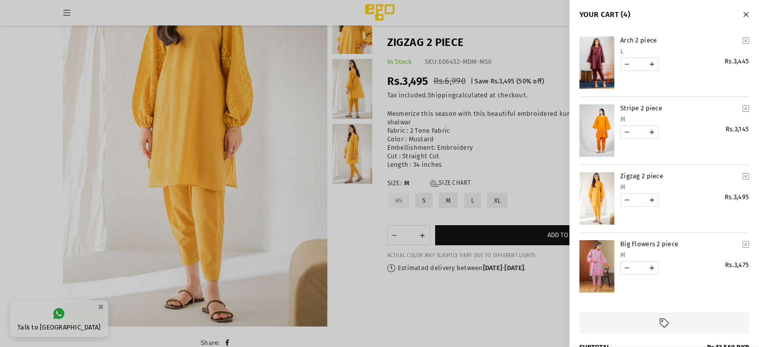
scroll to position [145, 0]
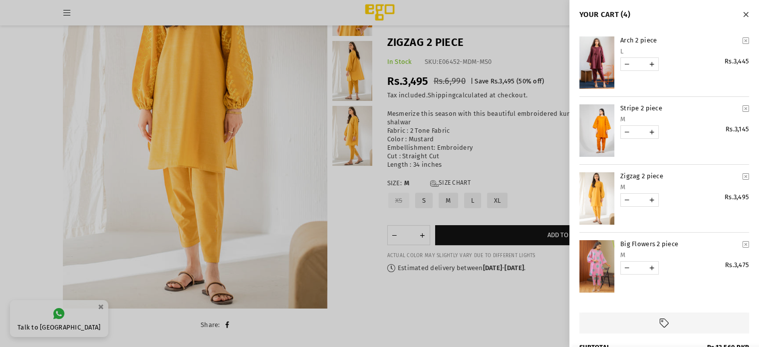
click at [535, 291] on div at bounding box center [379, 173] width 759 height 347
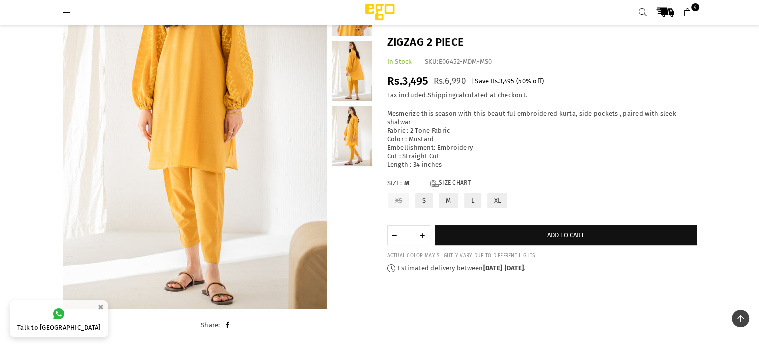
click at [686, 15] on icon at bounding box center [687, 12] width 9 height 9
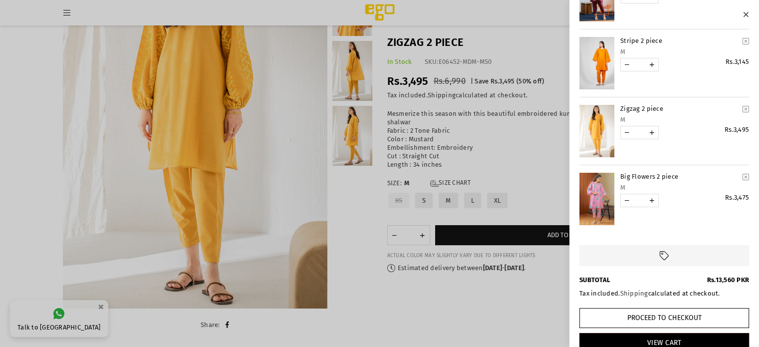
scroll to position [69, 0]
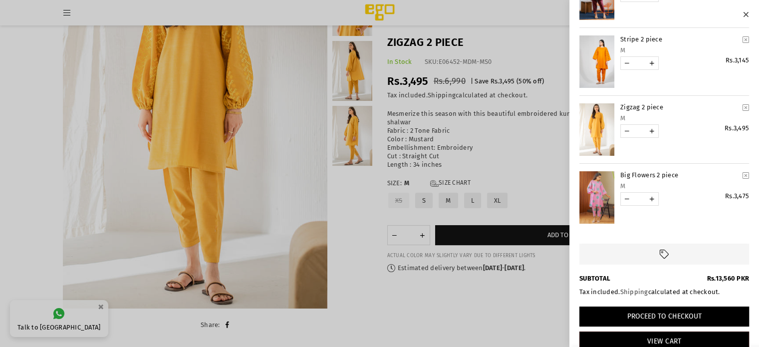
click at [707, 314] on button "Proceed to Checkout" at bounding box center [664, 316] width 170 height 20
